Goal: Information Seeking & Learning: Find specific fact

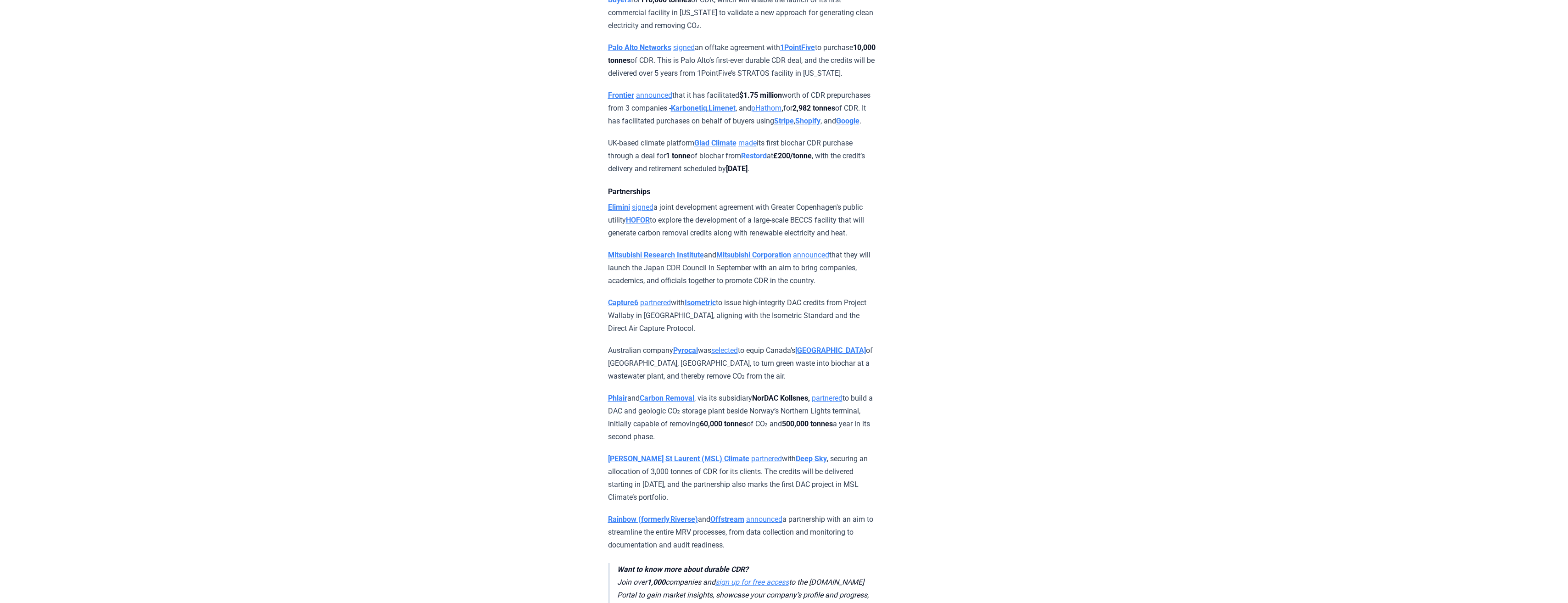
scroll to position [2996, 0]
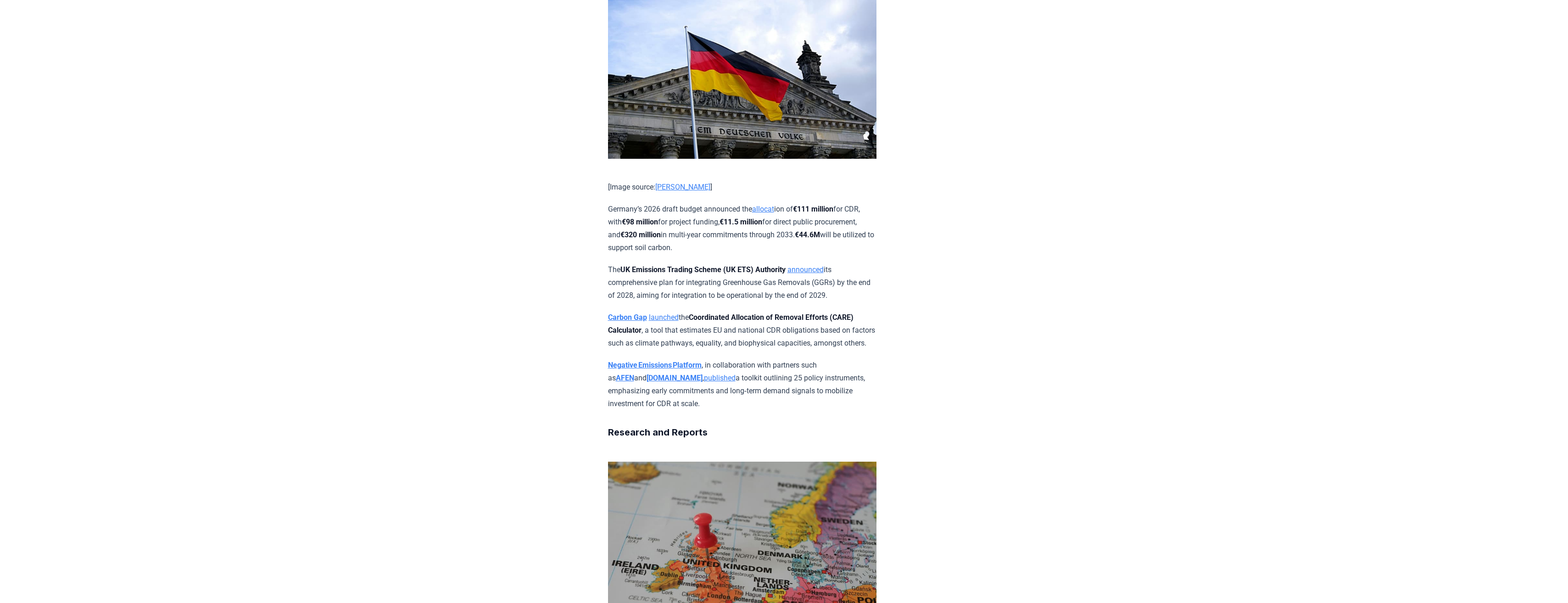
click at [429, 254] on p "Germany’s 2026 draft budget announced the allocat ion of €111 million for CDR, …" at bounding box center [742, 228] width 268 height 51
click at [429, 214] on strong "€111 million" at bounding box center [813, 209] width 40 height 9
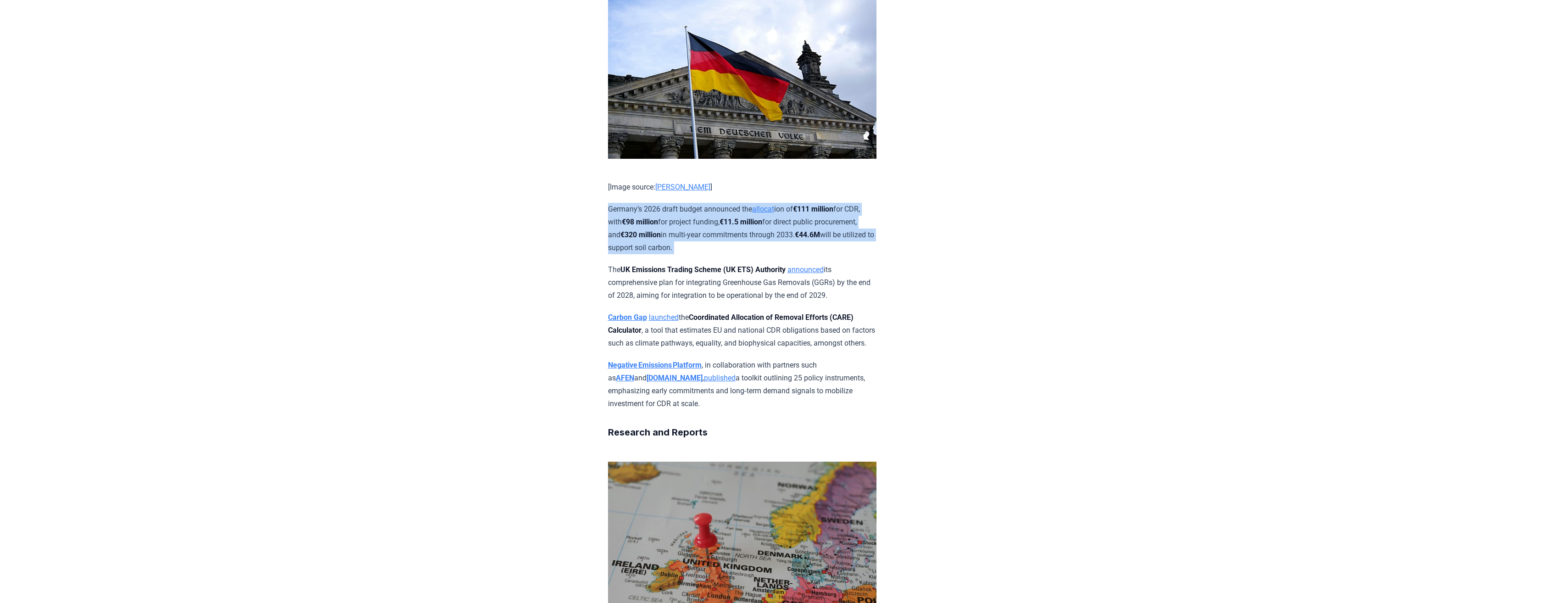
click at [429, 214] on strong "€111 million" at bounding box center [813, 209] width 40 height 9
drag, startPoint x: 810, startPoint y: 303, endPoint x: 788, endPoint y: 339, distance: 42.2
click at [429, 254] on p "Germany’s 2026 draft budget announced the allocat ion of €111 million for CDR, …" at bounding box center [742, 228] width 268 height 51
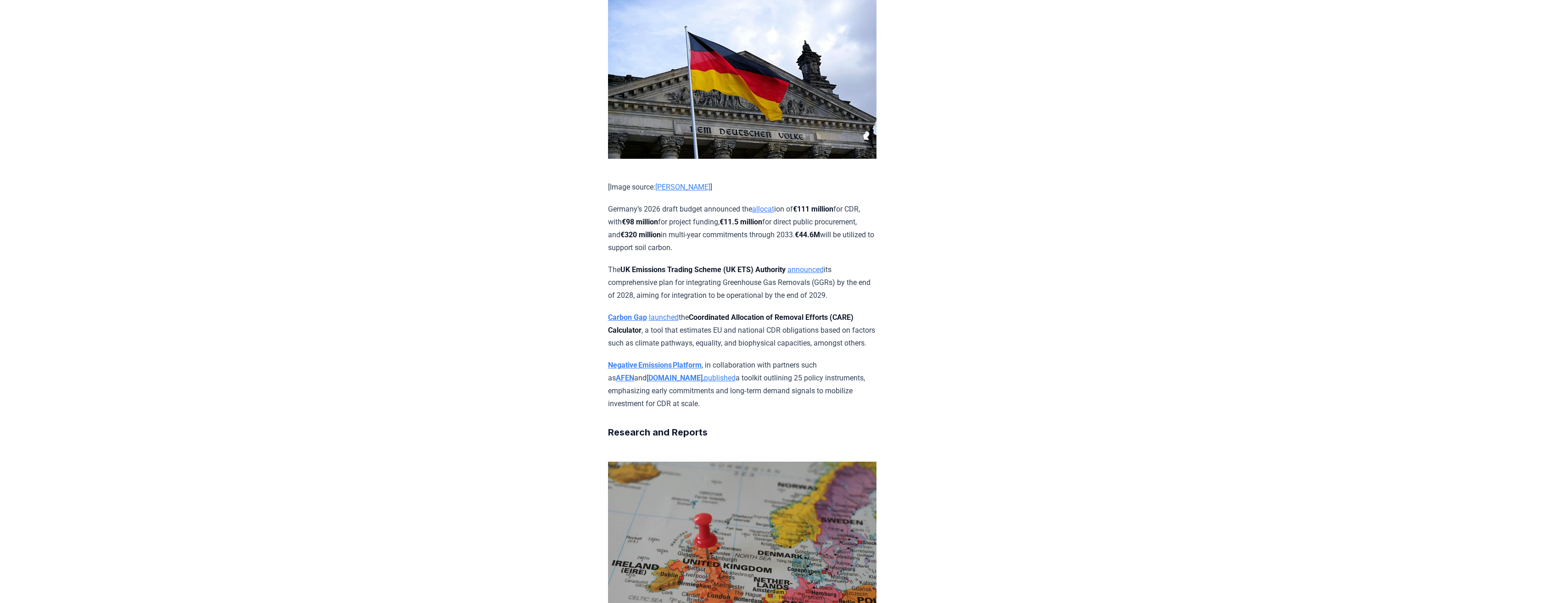
click at [429, 214] on link "allocat" at bounding box center [763, 209] width 22 height 9
click at [429, 413] on div "[DATE] CDR Monthly Recap - [DATE] We are back with another edition of the CDR M…" at bounding box center [784, 55] width 642 height 6036
click at [429, 373] on div "[DATE] CDR Monthly Recap - [DATE] We are back with another edition of the CDR M…" at bounding box center [784, 55] width 642 height 6036
click at [429, 254] on p "Germany’s 2026 draft budget announced the allocat ion of €111 million for CDR, …" at bounding box center [742, 228] width 268 height 51
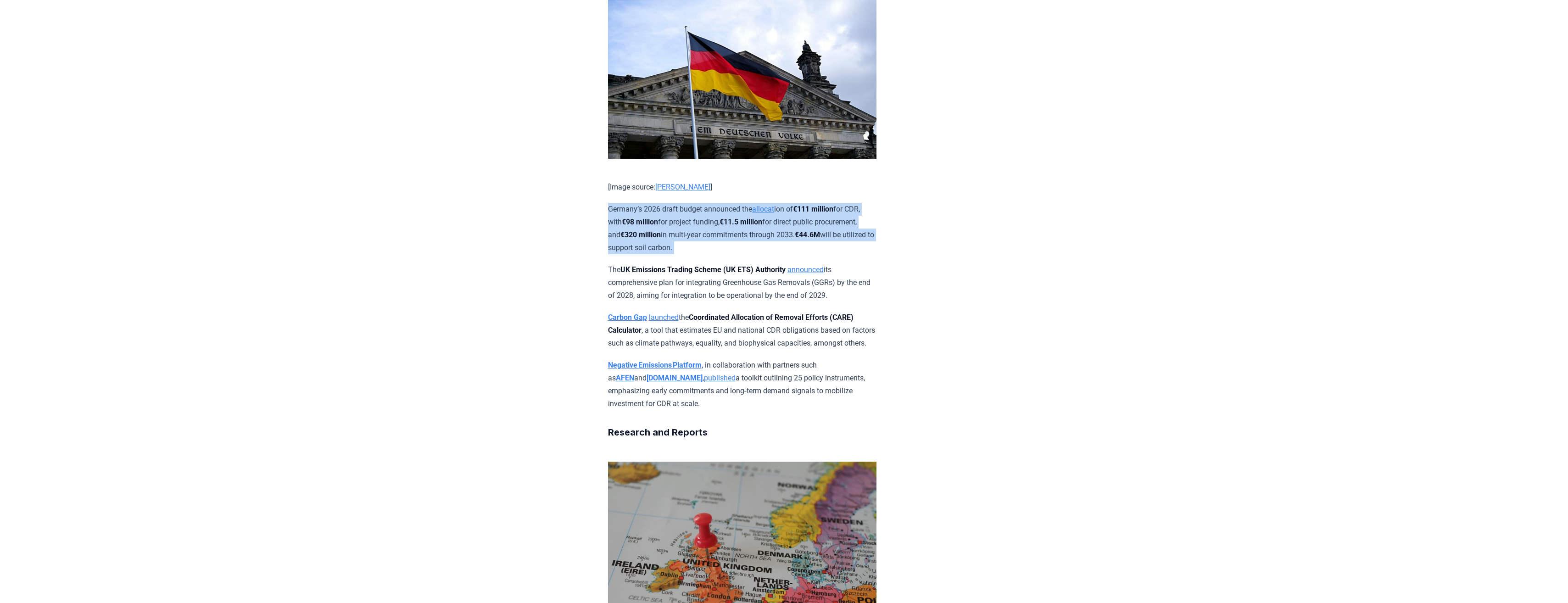
click at [429, 254] on p "Germany’s 2026 draft budget announced the allocat ion of €111 million for CDR, …" at bounding box center [742, 228] width 268 height 51
drag, startPoint x: 743, startPoint y: 323, endPoint x: 728, endPoint y: 326, distance: 15.3
click at [429, 254] on p "Germany’s 2026 draft budget announced the allocat ion of €111 million for CDR, …" at bounding box center [742, 228] width 268 height 51
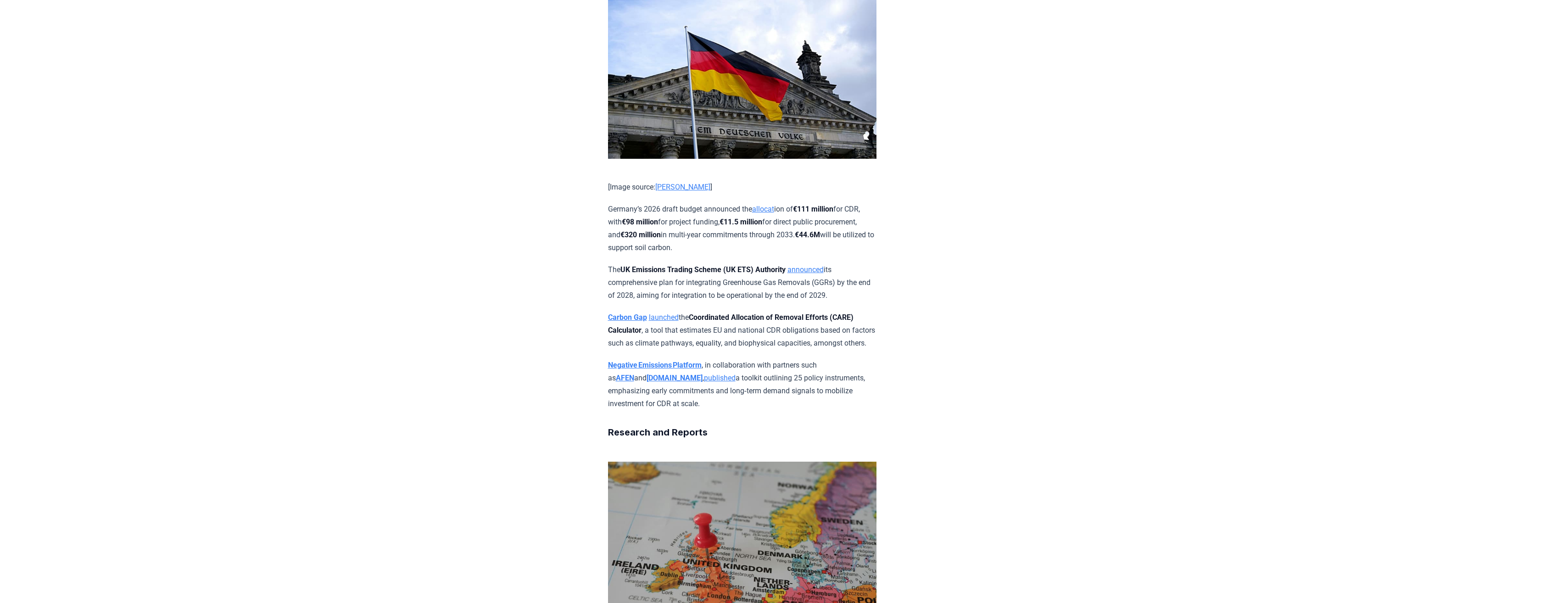
drag, startPoint x: 657, startPoint y: 300, endPoint x: 807, endPoint y: 344, distance: 156.3
click at [429, 254] on p "Germany’s 2026 draft budget announced the allocat ion of €111 million for CDR, …" at bounding box center [742, 228] width 268 height 51
